Goal: Find specific page/section: Find specific page/section

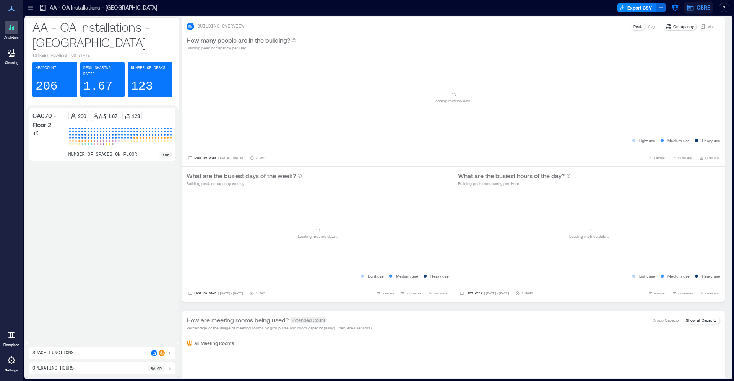
click at [692, 8] on icon "button" at bounding box center [691, 8] width 8 height 8
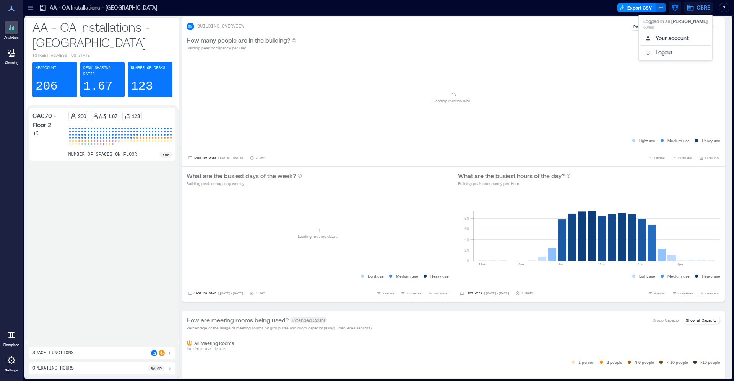
click at [677, 10] on icon "button" at bounding box center [675, 8] width 7 height 7
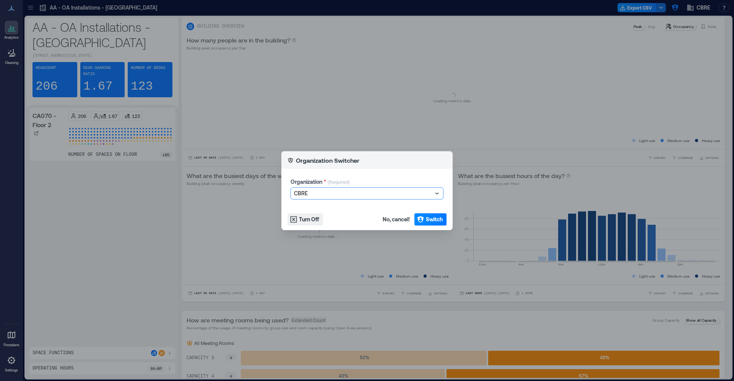
click at [326, 192] on div at bounding box center [363, 193] width 138 height 9
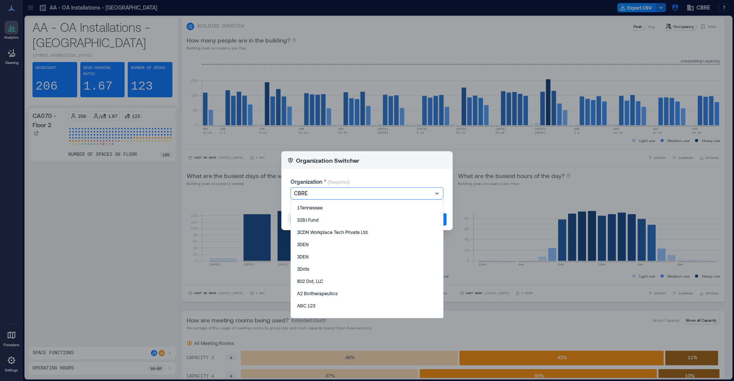
type input "**********"
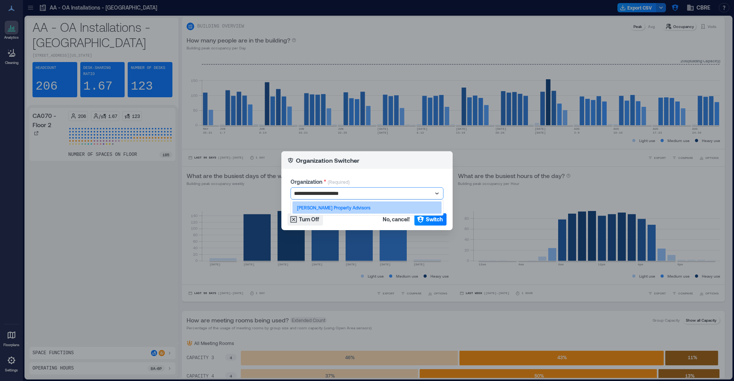
click at [323, 209] on p "[PERSON_NAME] Property Advisors" at bounding box center [333, 207] width 73 height 6
click at [432, 218] on span "Switch" at bounding box center [434, 219] width 17 height 8
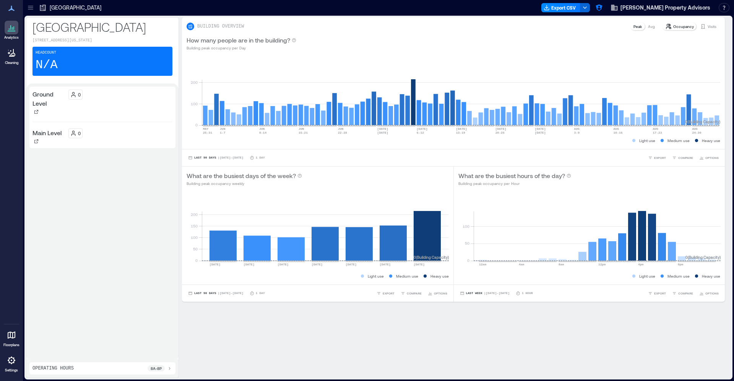
click at [14, 336] on icon at bounding box center [11, 334] width 9 height 9
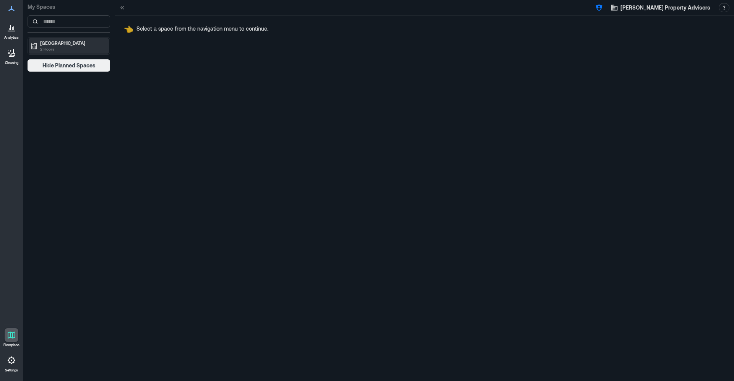
click at [80, 50] on p "2 Floors" at bounding box center [72, 49] width 64 height 6
click at [75, 61] on div "Ground Level" at bounding box center [67, 59] width 74 height 8
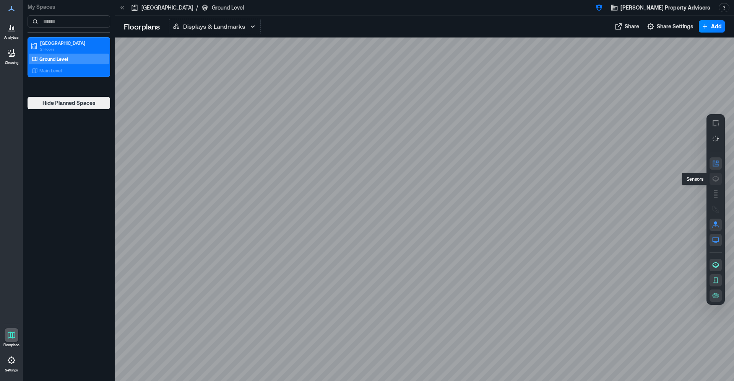
click at [714, 178] on icon "button" at bounding box center [716, 179] width 8 height 8
click at [90, 69] on div "Main Level" at bounding box center [67, 71] width 74 height 8
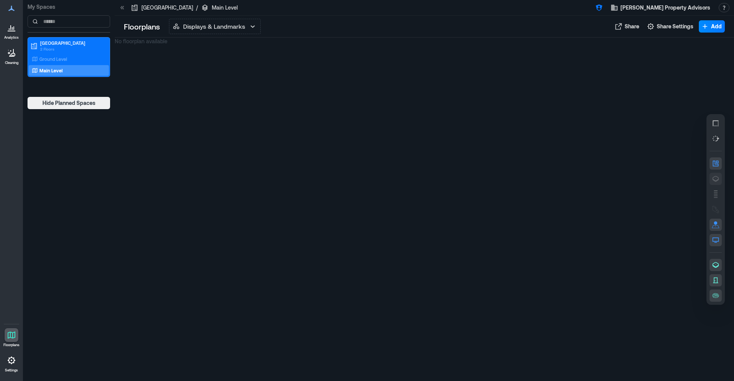
click at [712, 177] on button "button" at bounding box center [716, 179] width 12 height 12
click at [71, 62] on div "Ground Level" at bounding box center [67, 59] width 74 height 8
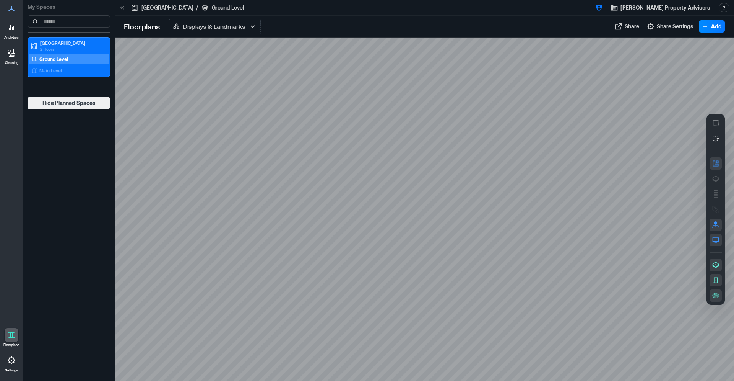
click at [404, 15] on div "[GEOGRAPHIC_DATA] / Ground Level [PERSON_NAME] Property Advisors Resources API …" at bounding box center [425, 8] width 620 height 16
